Goal: Transaction & Acquisition: Purchase product/service

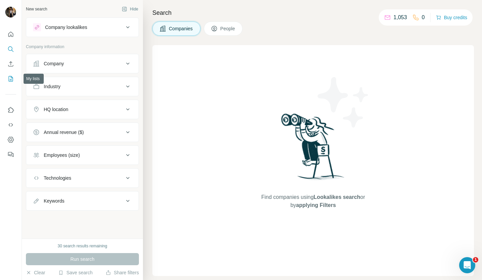
click at [10, 75] on icon "My lists" at bounding box center [10, 78] width 7 height 7
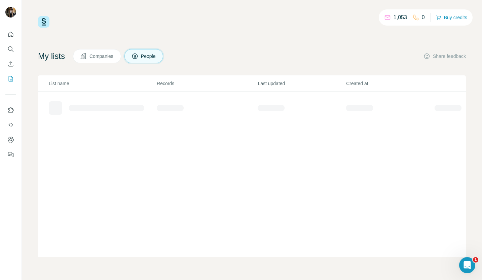
click at [149, 53] on span "People" at bounding box center [148, 56] width 15 height 7
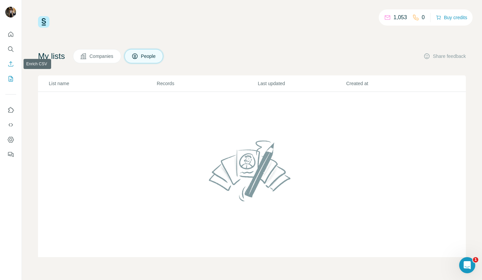
click at [11, 64] on icon "Enrich CSV" at bounding box center [10, 63] width 5 height 5
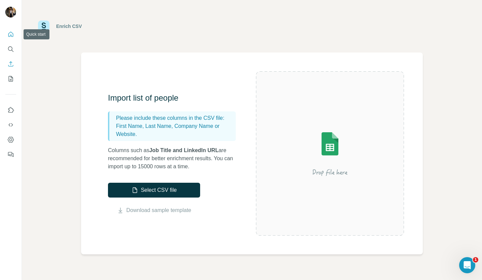
click at [11, 33] on icon "Quick start" at bounding box center [10, 34] width 7 height 7
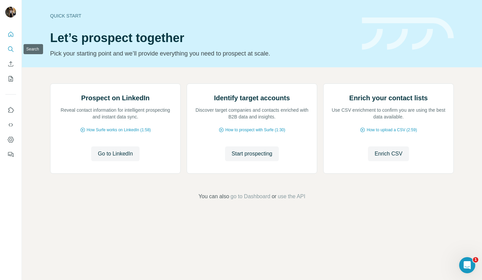
click at [11, 47] on icon "Search" at bounding box center [10, 49] width 7 height 7
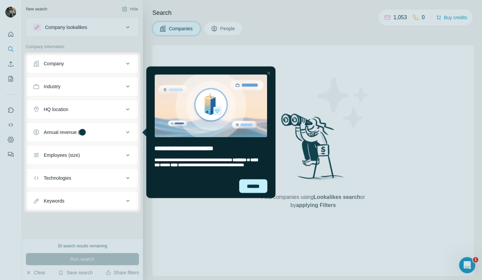
click at [247, 184] on div "******" at bounding box center [253, 186] width 28 height 14
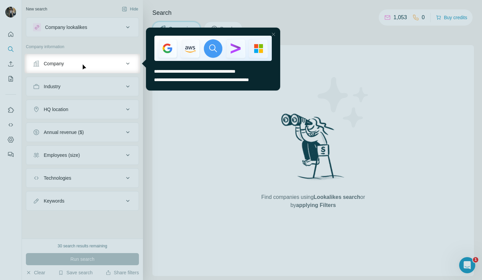
click at [241, 155] on div at bounding box center [241, 176] width 482 height 206
click at [10, 122] on div at bounding box center [241, 176] width 482 height 206
click at [12, 110] on div at bounding box center [241, 176] width 482 height 206
click at [274, 33] on div at bounding box center [273, 34] width 8 height 8
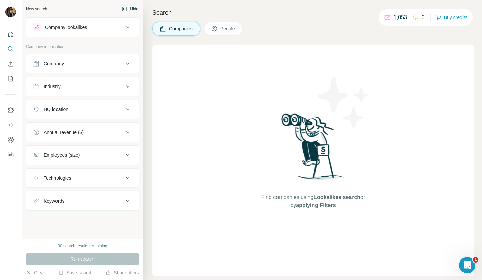
click at [124, 6] on icon "button" at bounding box center [124, 8] width 5 height 5
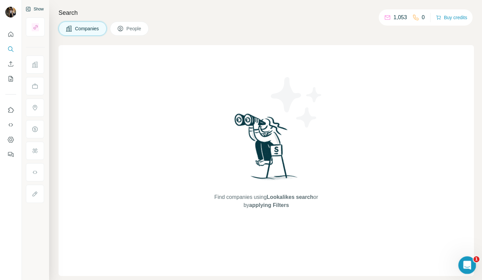
click at [468, 267] on icon "Open Intercom Messenger" at bounding box center [466, 264] width 11 height 11
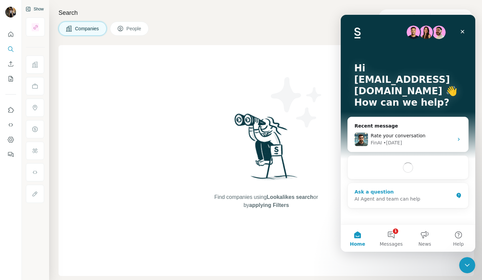
click at [425, 193] on div "Ask a question" at bounding box center [403, 191] width 99 height 7
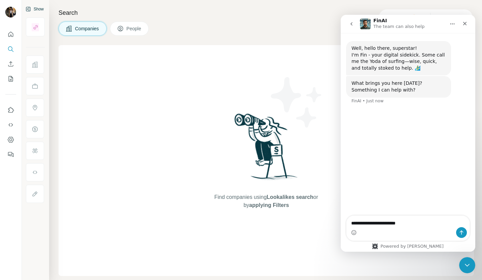
type textarea "**********"
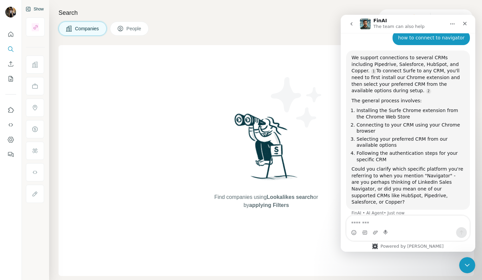
scroll to position [74, 0]
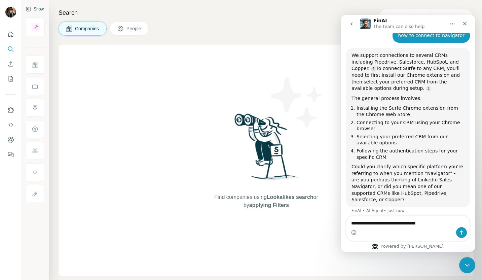
type textarea "**********"
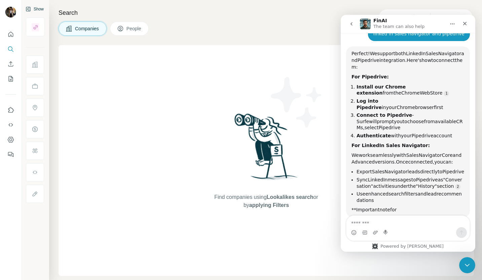
scroll to position [263, 0]
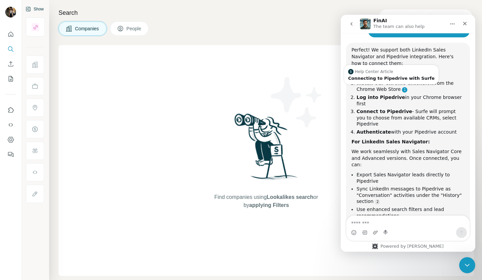
click at [402, 87] on link "Source reference 10774290:" at bounding box center [404, 89] width 5 height 5
click at [381, 76] on div "Connecting to Pipedrive with Surfe" at bounding box center [391, 78] width 86 height 4
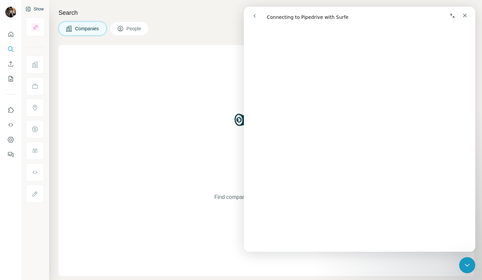
scroll to position [360, 0]
click at [164, 81] on div "Find companies using Lookalikes search or by applying Filters" at bounding box center [266, 160] width 415 height 231
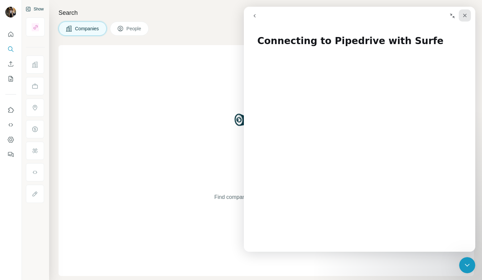
click at [466, 16] on icon "Close" at bounding box center [464, 15] width 5 height 5
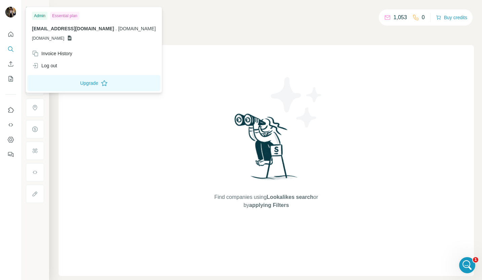
click at [12, 14] on img at bounding box center [10, 12] width 11 height 11
click at [14, 32] on button "Quick start" at bounding box center [10, 34] width 11 height 12
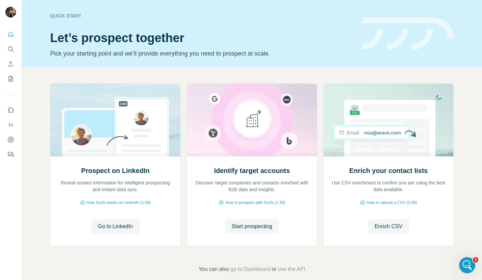
scroll to position [9, 0]
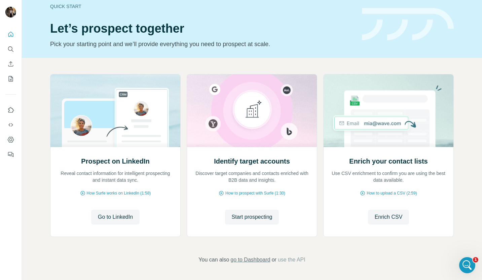
click at [260, 259] on span "go to Dashboard" at bounding box center [250, 260] width 40 height 8
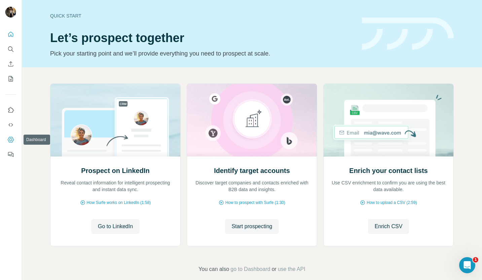
click at [11, 138] on icon "Dashboard" at bounding box center [10, 139] width 7 height 7
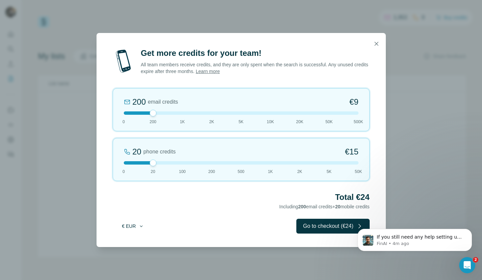
click at [136, 227] on button "€ EUR" at bounding box center [132, 226] width 31 height 12
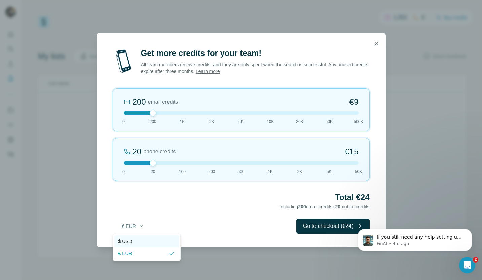
click at [130, 241] on span "$ USD" at bounding box center [125, 241] width 14 height 7
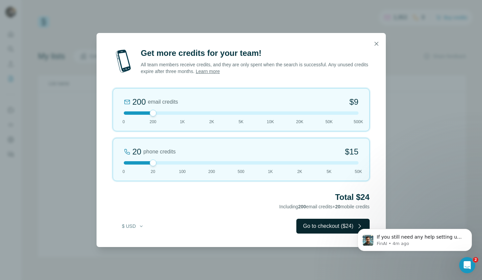
click at [301, 223] on button "Go to checkout ($24)" at bounding box center [332, 226] width 73 height 15
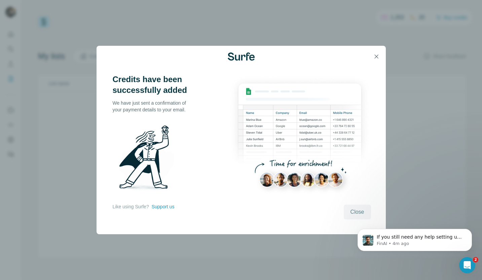
click at [358, 211] on span "Close" at bounding box center [357, 212] width 14 height 8
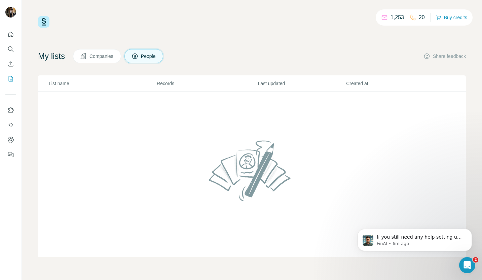
click at [105, 60] on button "Companies" at bounding box center [97, 56] width 48 height 14
click at [145, 60] on button "People" at bounding box center [143, 56] width 39 height 14
click at [168, 153] on td at bounding box center [252, 174] width 428 height 165
click at [11, 33] on icon "Quick start" at bounding box center [10, 34] width 7 height 7
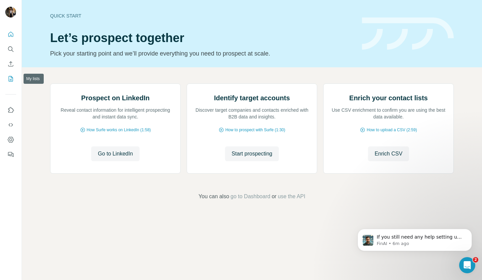
click at [11, 78] on icon "My lists" at bounding box center [10, 78] width 7 height 7
